Goal: Task Accomplishment & Management: Manage account settings

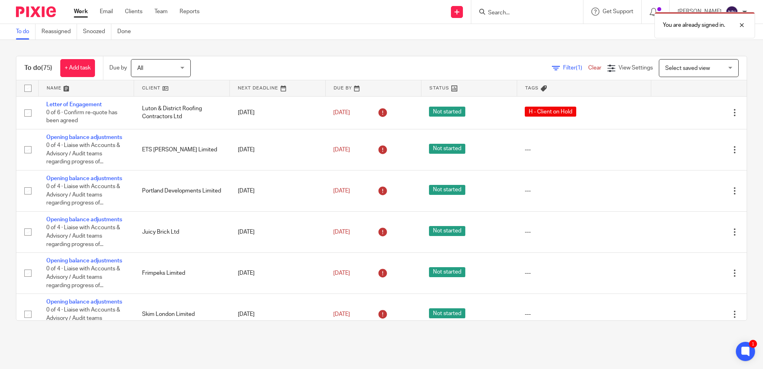
click at [146, 88] on link at bounding box center [181, 88] width 95 height 16
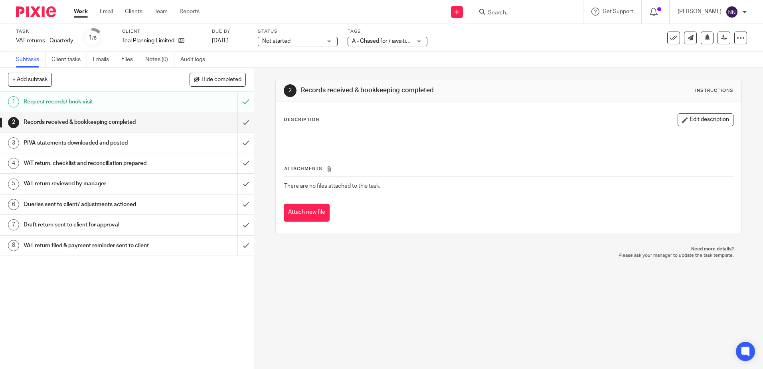
click at [416, 41] on div "A - Chased for / awaiting client records" at bounding box center [388, 42] width 80 height 10
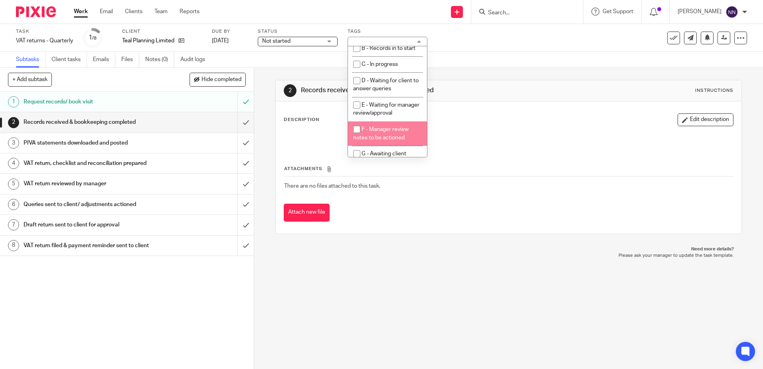
scroll to position [80, 0]
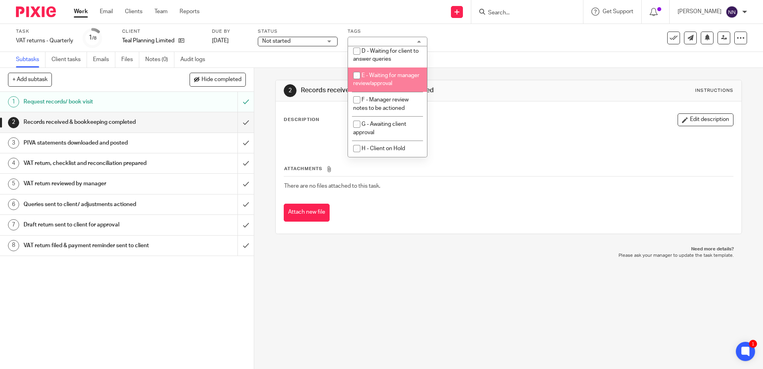
click at [359, 70] on input "checkbox" at bounding box center [356, 75] width 15 height 15
checkbox input "true"
click at [303, 42] on span "Not started" at bounding box center [292, 41] width 60 height 8
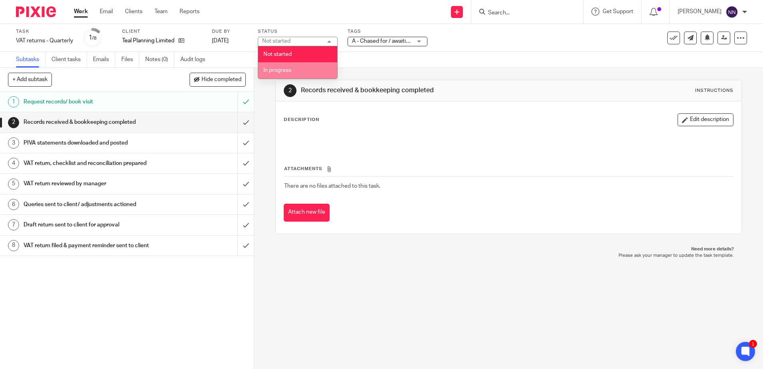
click at [300, 67] on li "In progress" at bounding box center [297, 70] width 79 height 16
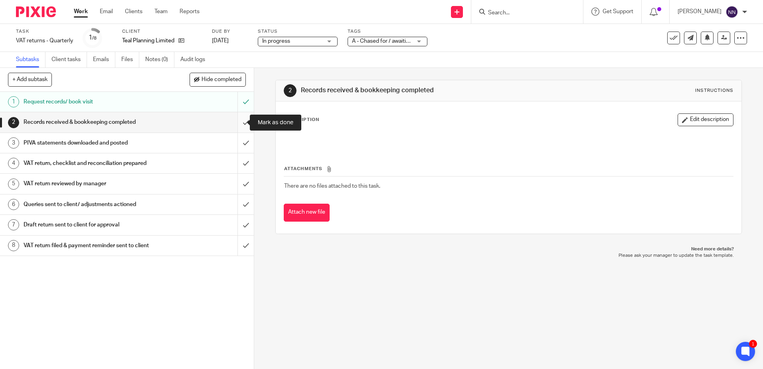
click at [232, 124] on input "submit" at bounding box center [127, 122] width 254 height 20
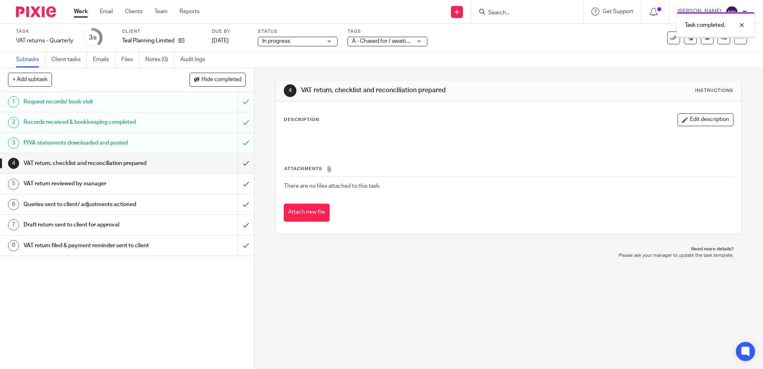
click at [239, 166] on input "submit" at bounding box center [127, 163] width 254 height 20
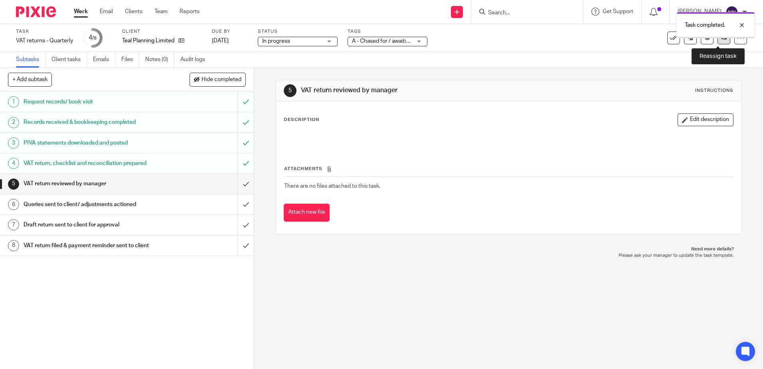
drag, startPoint x: 0, startPoint y: 0, endPoint x: 715, endPoint y: 41, distance: 716.3
click at [718, 41] on link at bounding box center [724, 38] width 13 height 13
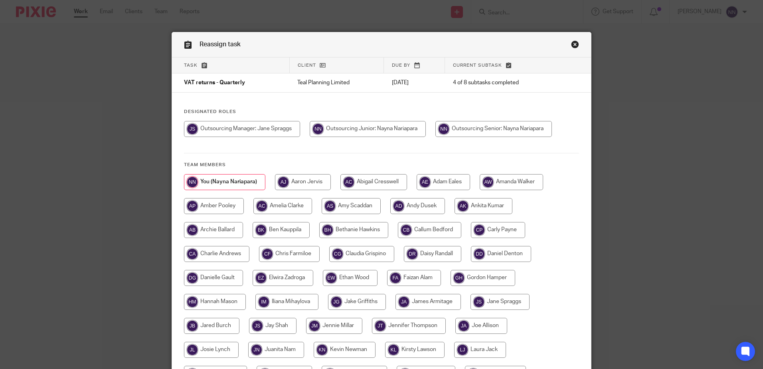
click at [240, 130] on input "radio" at bounding box center [242, 129] width 116 height 16
radio input "true"
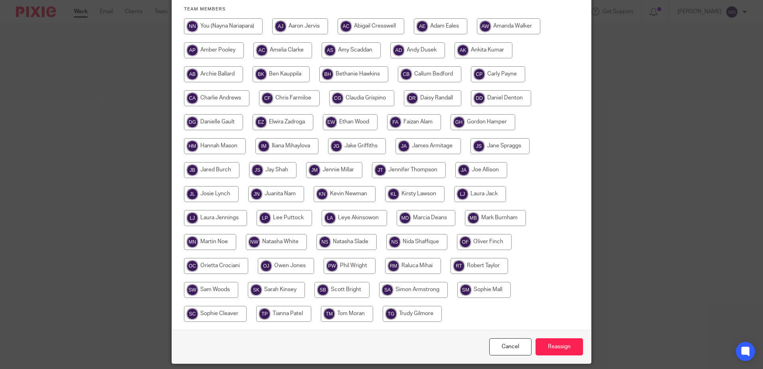
scroll to position [182, 0]
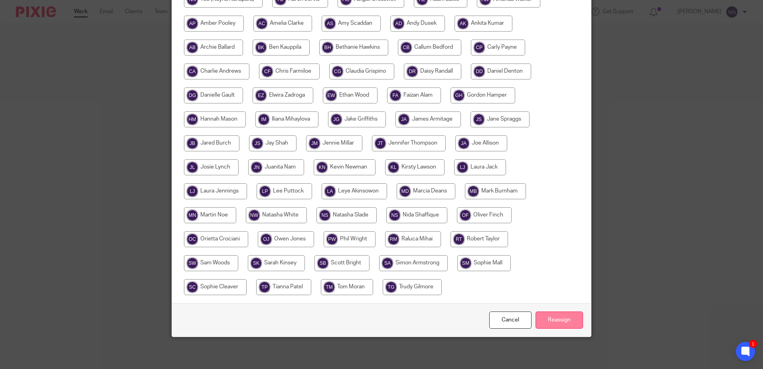
click at [544, 320] on input "Reassign" at bounding box center [559, 319] width 47 height 17
